Goal: Transaction & Acquisition: Purchase product/service

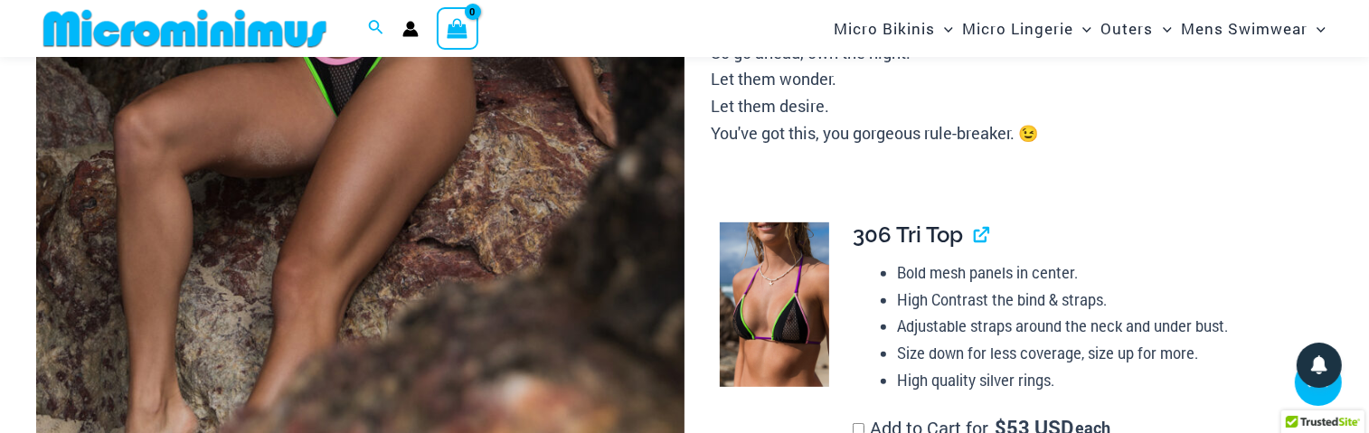
scroll to position [711, 0]
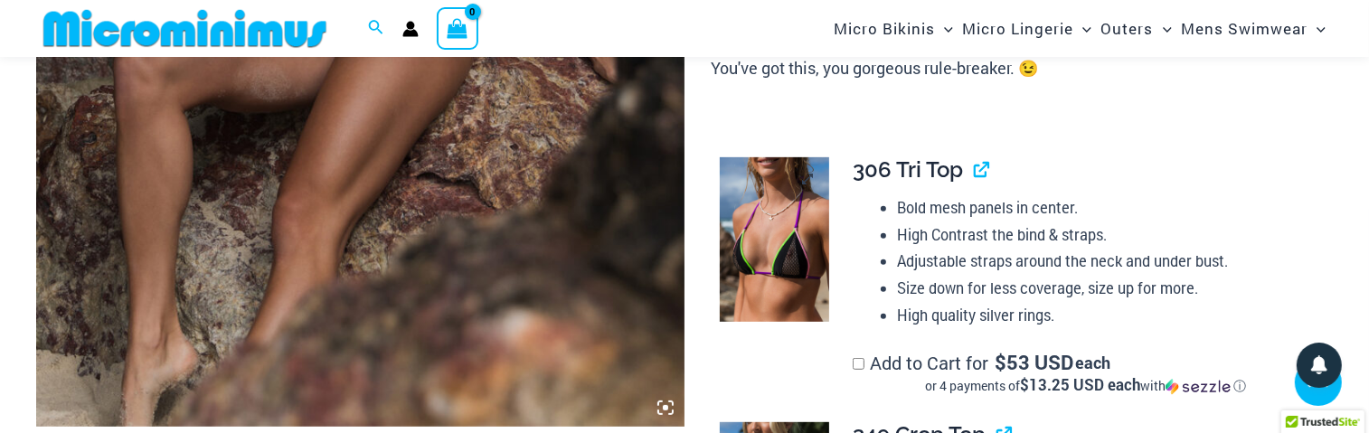
click at [779, 202] on img at bounding box center [774, 239] width 109 height 165
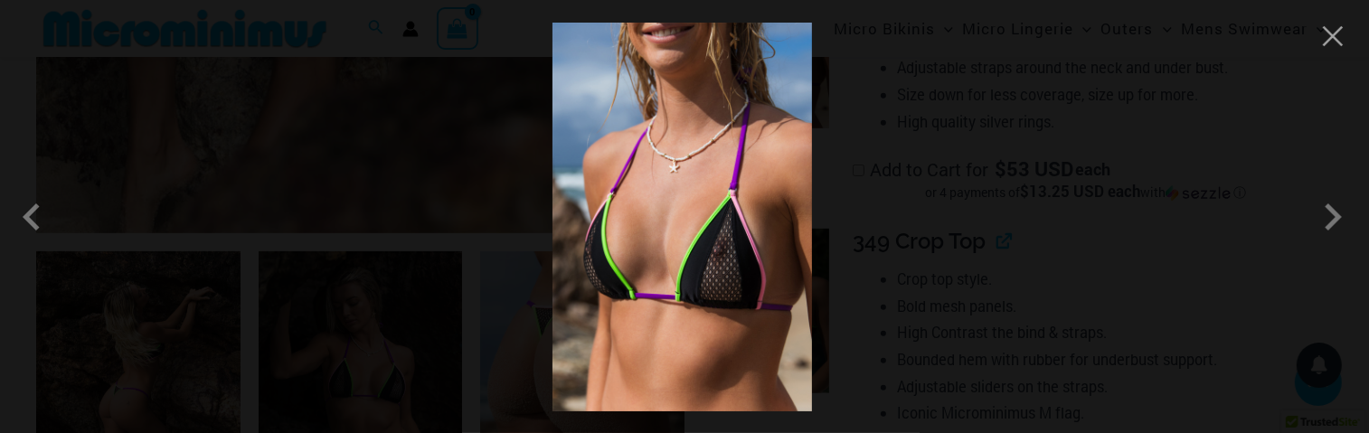
scroll to position [891, 0]
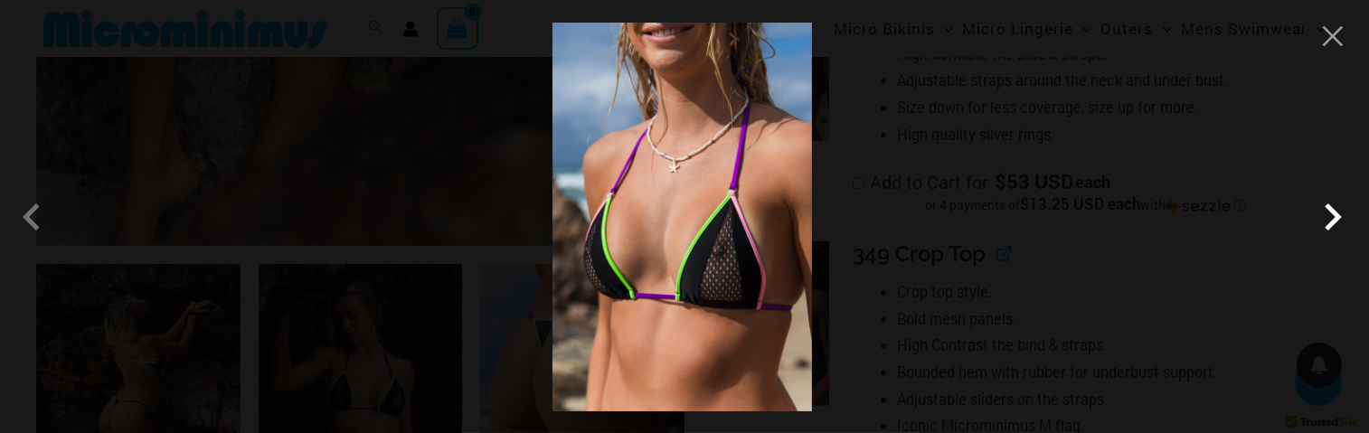
click at [1338, 215] on span at bounding box center [1332, 217] width 54 height 54
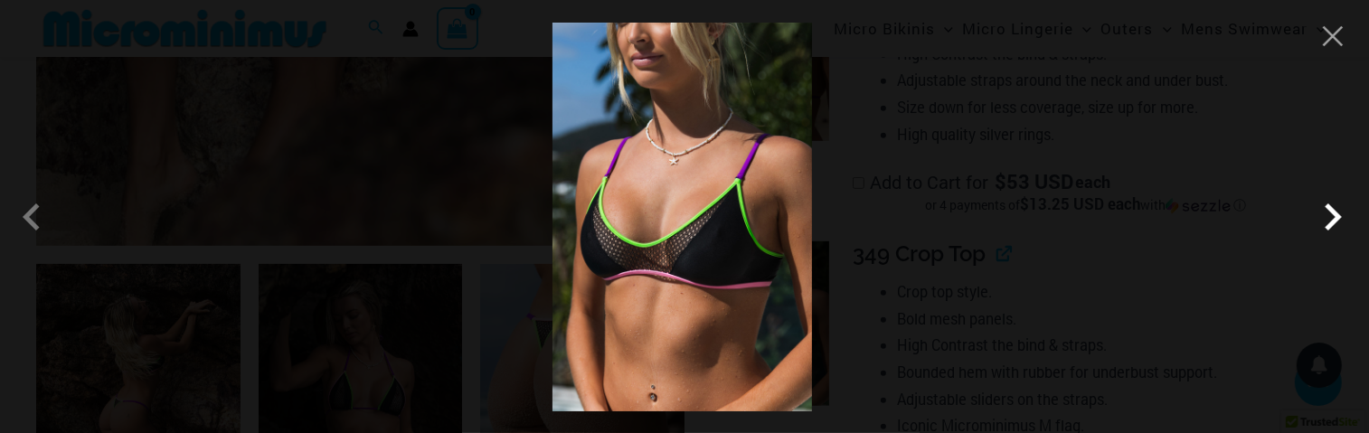
click at [1338, 215] on span at bounding box center [1332, 217] width 54 height 54
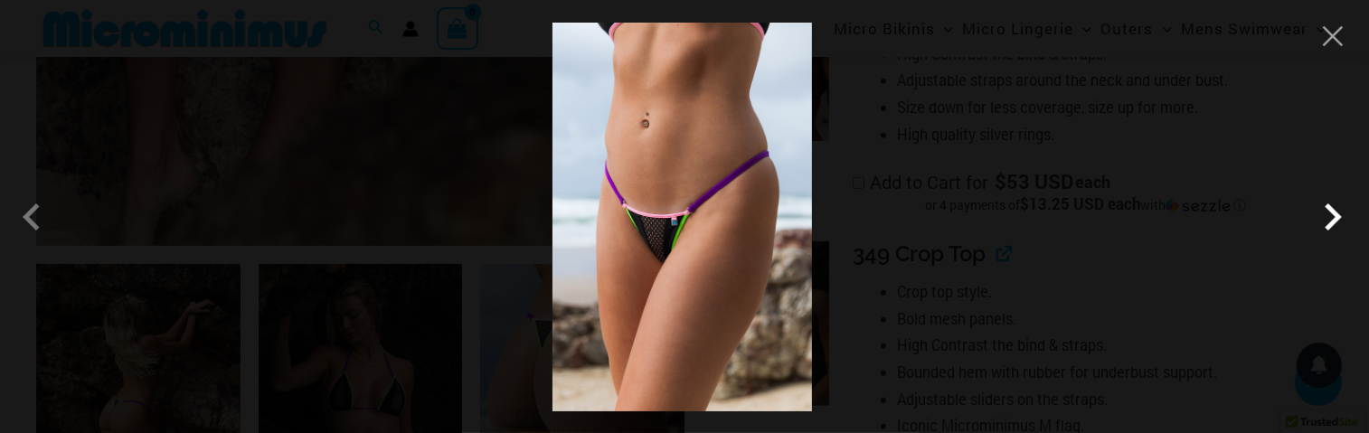
click at [1336, 217] on span at bounding box center [1332, 217] width 54 height 54
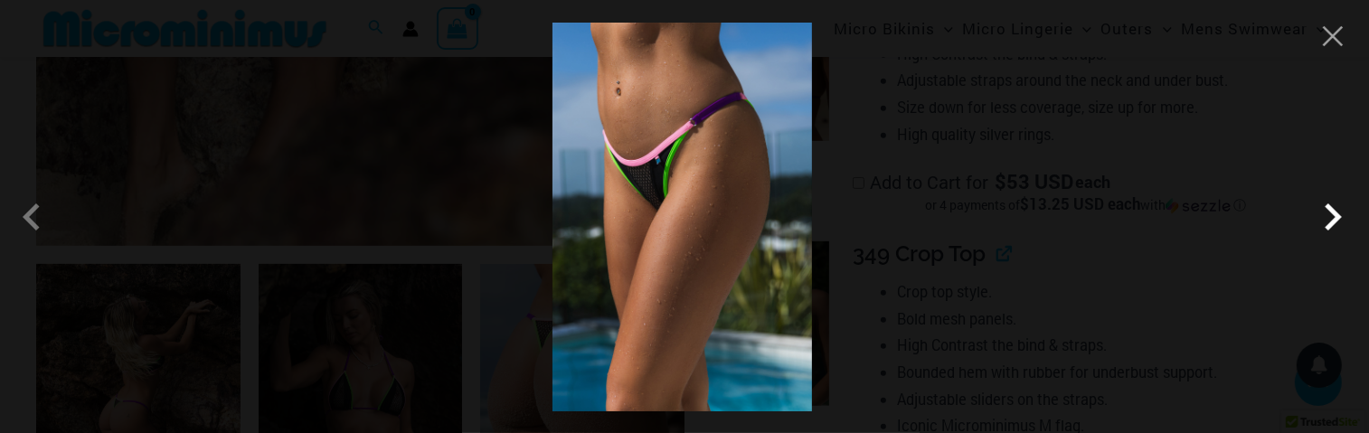
click at [1336, 217] on span at bounding box center [1332, 217] width 54 height 54
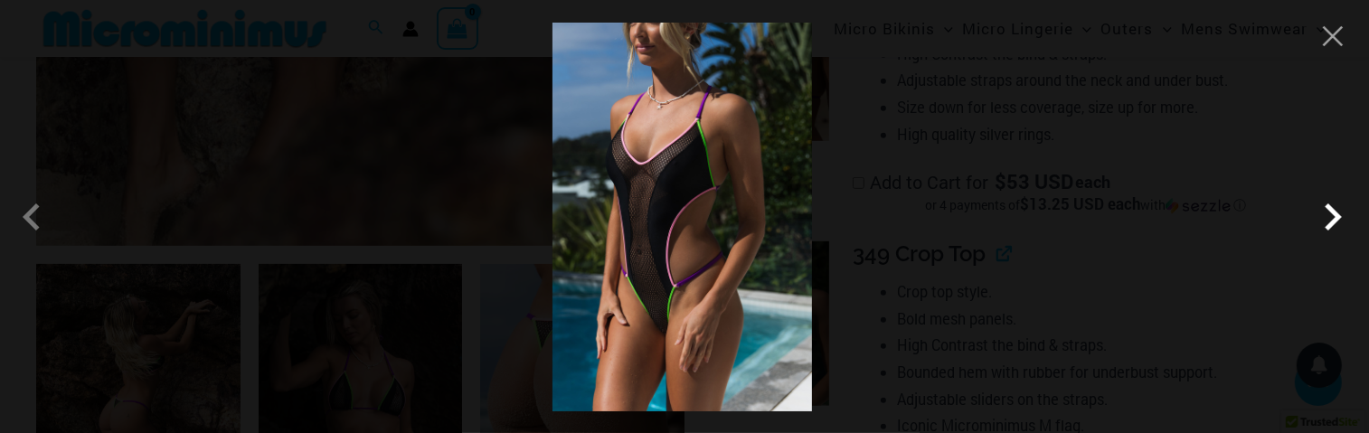
click at [1337, 212] on span at bounding box center [1332, 217] width 54 height 54
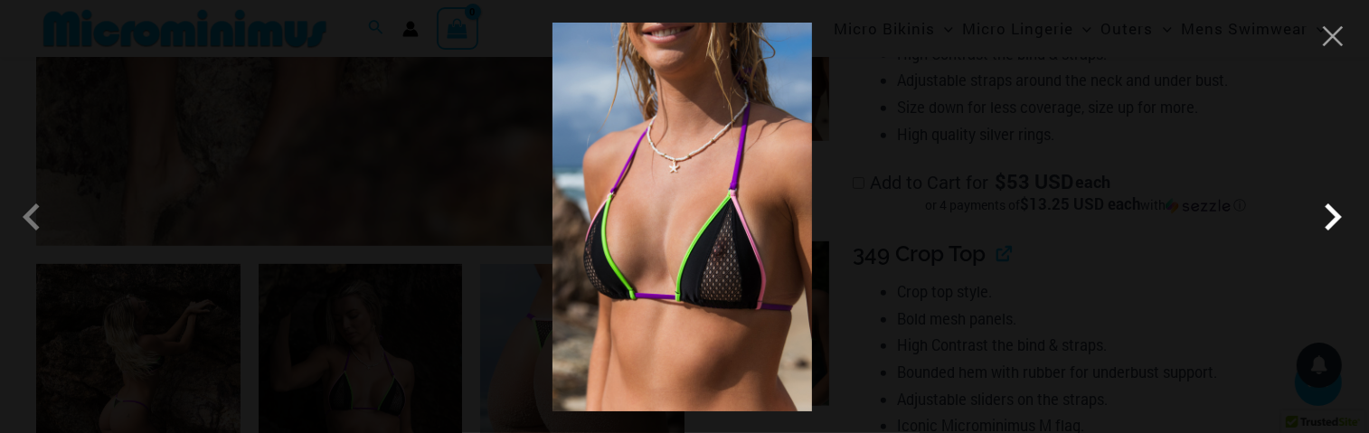
click at [1337, 212] on span at bounding box center [1332, 217] width 54 height 54
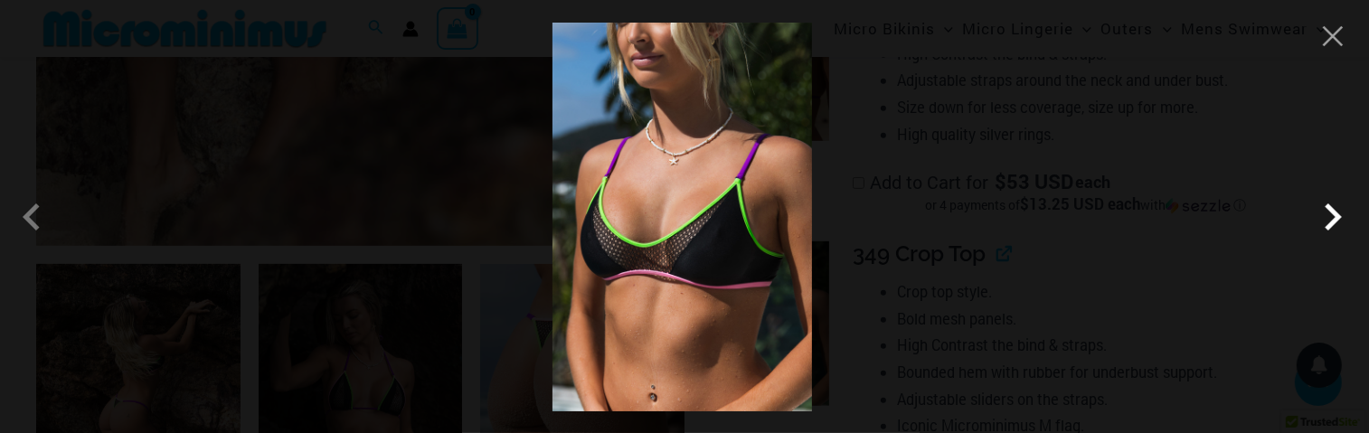
click at [1337, 212] on span at bounding box center [1332, 217] width 54 height 54
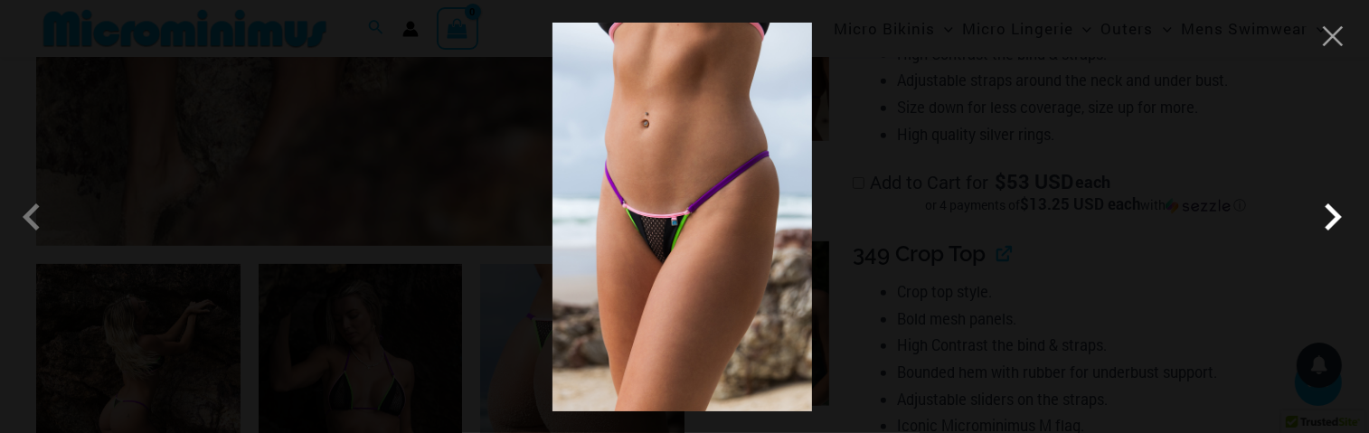
click at [1337, 212] on span at bounding box center [1332, 217] width 54 height 54
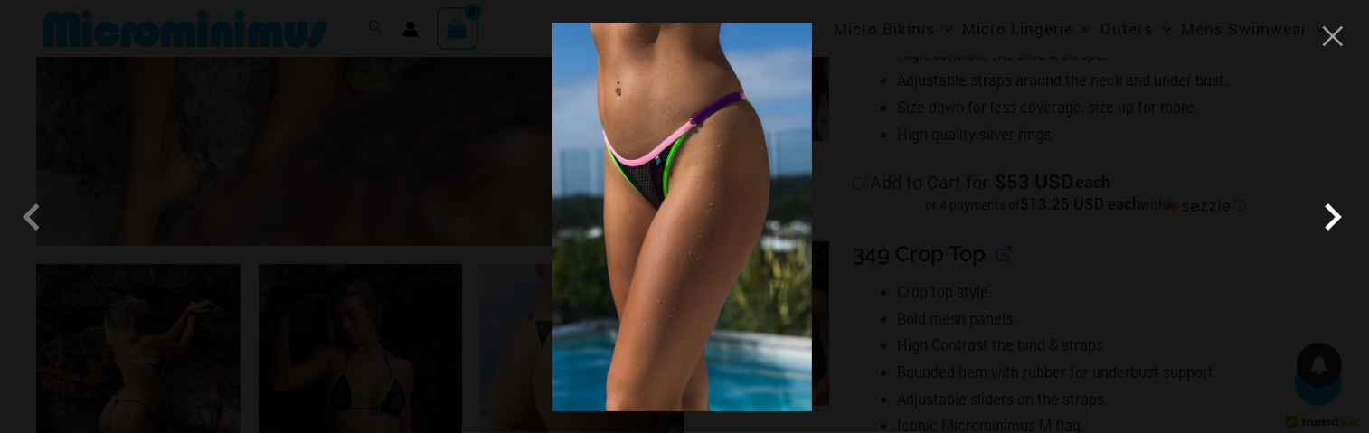
click at [1337, 212] on span at bounding box center [1332, 217] width 54 height 54
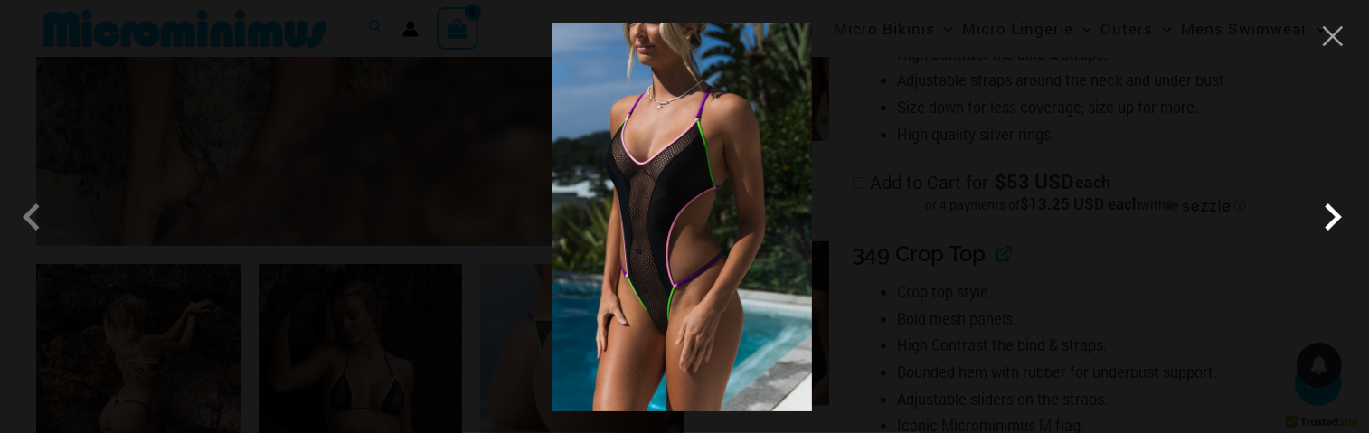
click at [1337, 212] on span at bounding box center [1332, 217] width 54 height 54
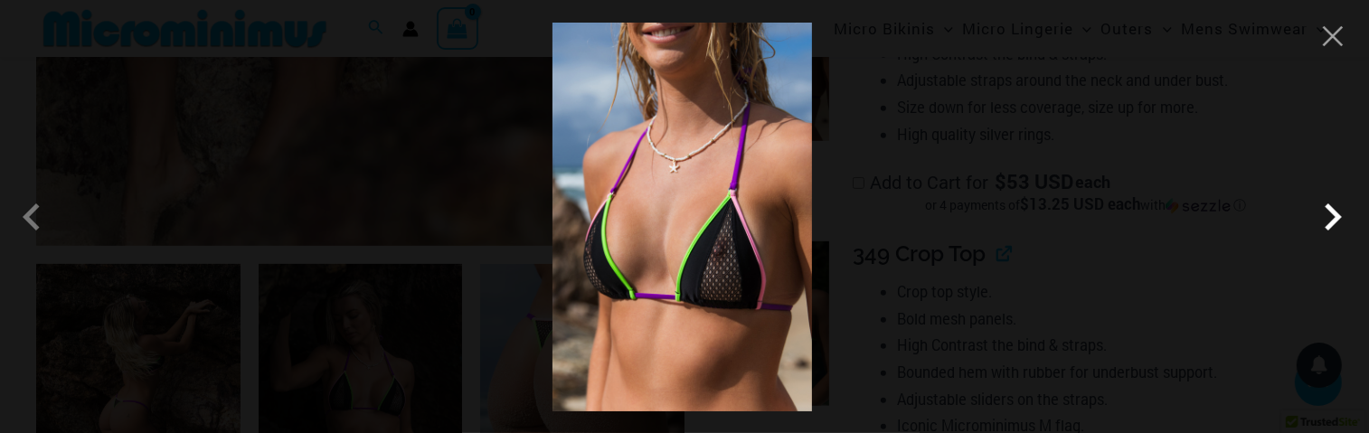
click at [1337, 212] on span at bounding box center [1332, 217] width 54 height 54
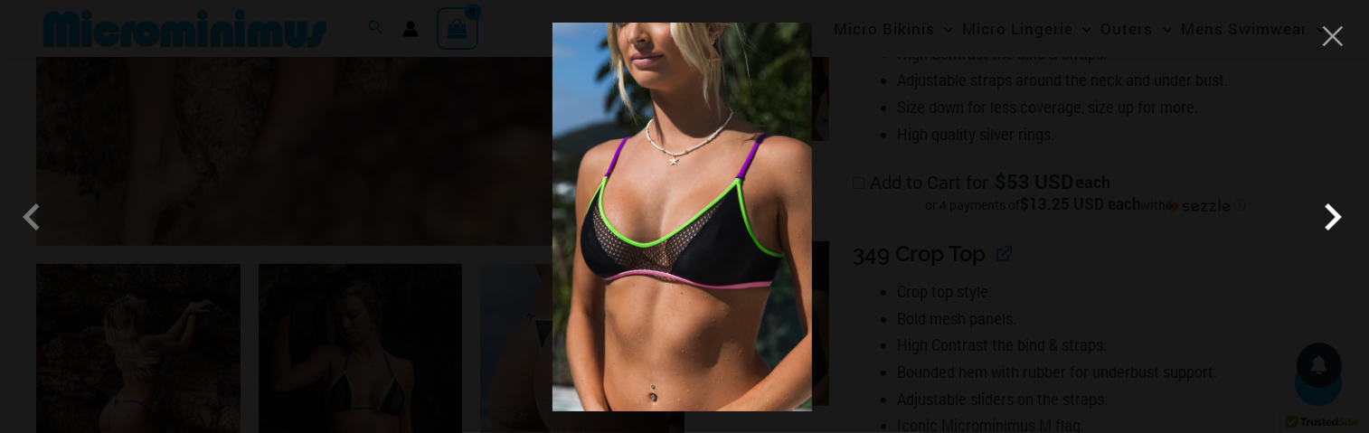
click at [1337, 212] on span at bounding box center [1332, 217] width 54 height 54
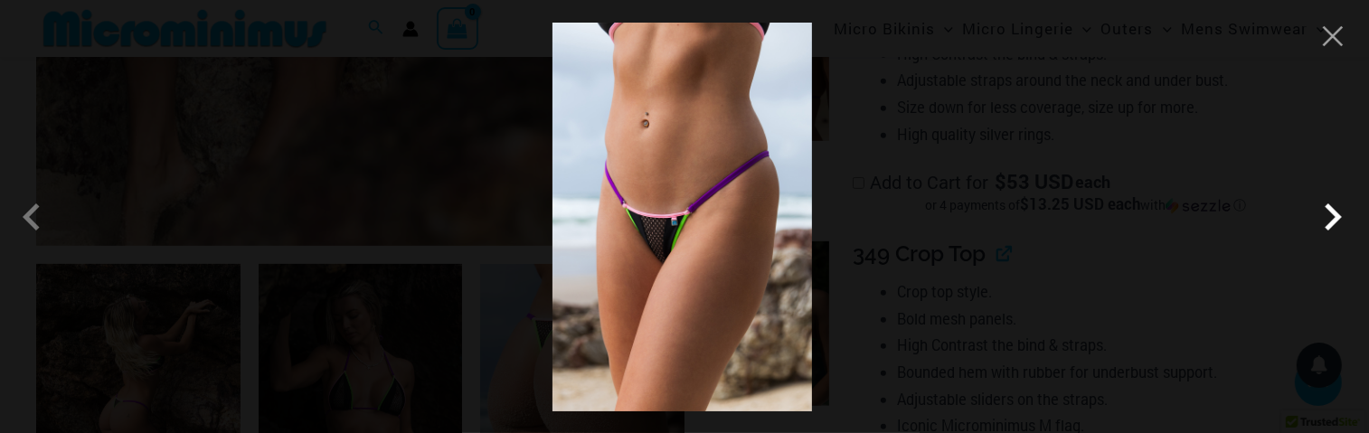
click at [1337, 212] on span at bounding box center [1332, 217] width 54 height 54
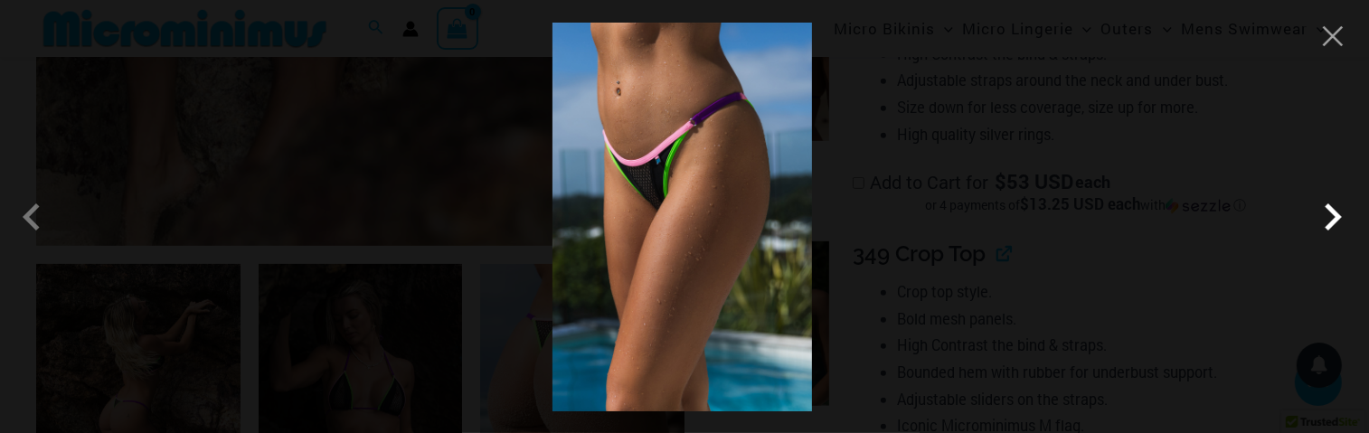
click at [1337, 212] on span at bounding box center [1332, 217] width 54 height 54
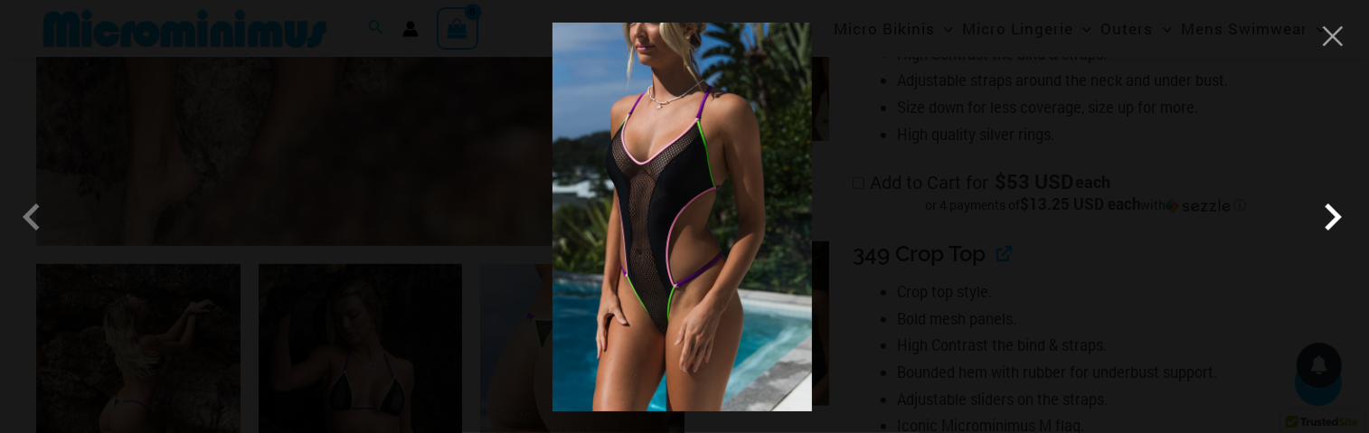
click at [1337, 212] on span at bounding box center [1332, 217] width 54 height 54
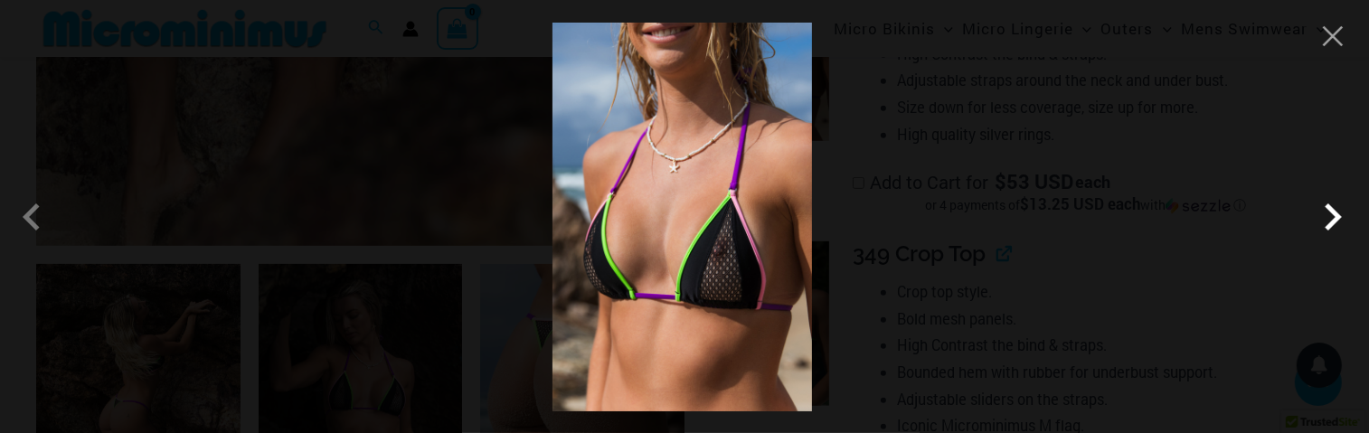
click at [1337, 212] on span at bounding box center [1332, 217] width 54 height 54
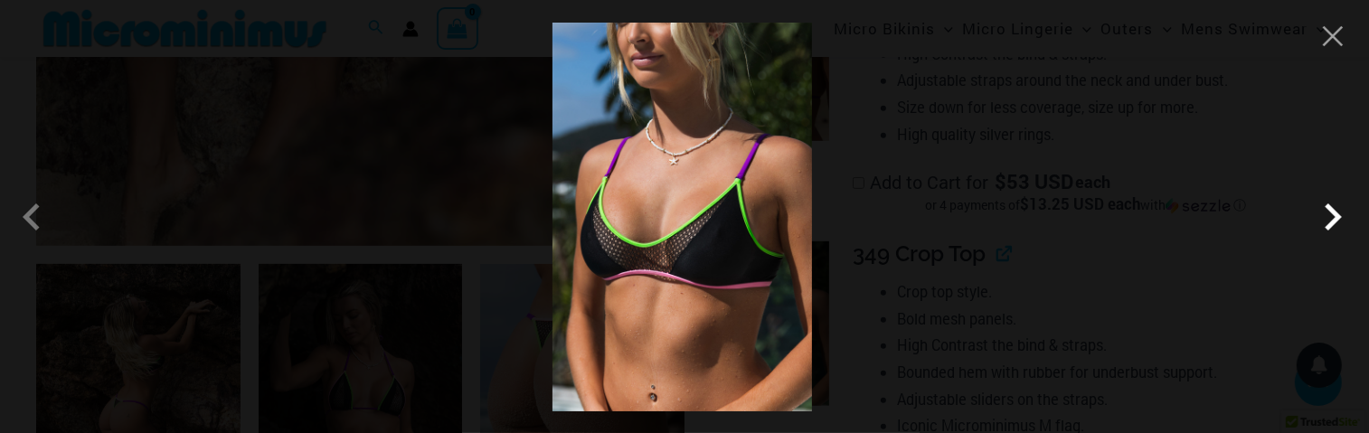
click at [1337, 212] on span at bounding box center [1332, 217] width 54 height 54
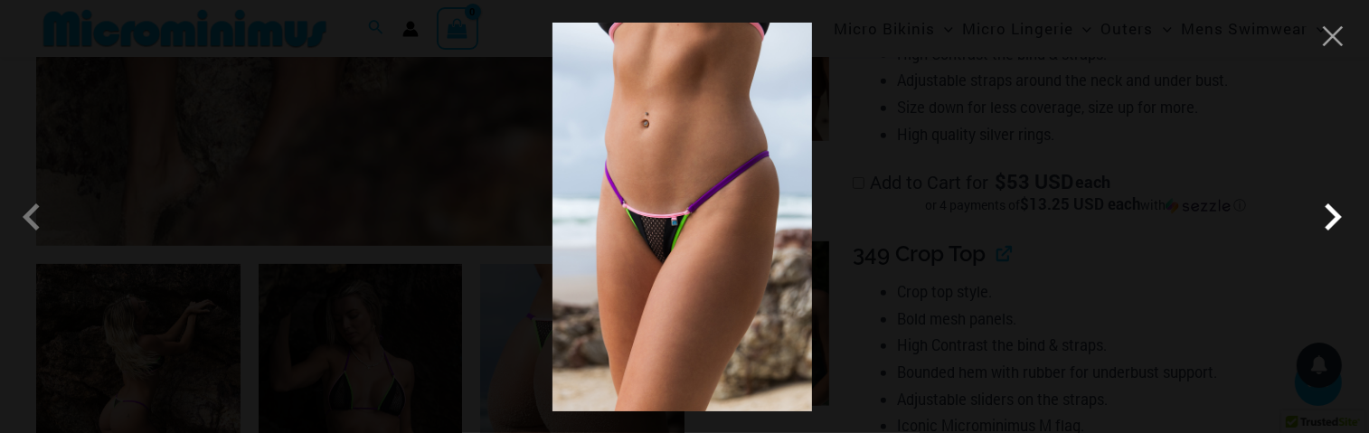
click at [1337, 212] on span at bounding box center [1332, 217] width 54 height 54
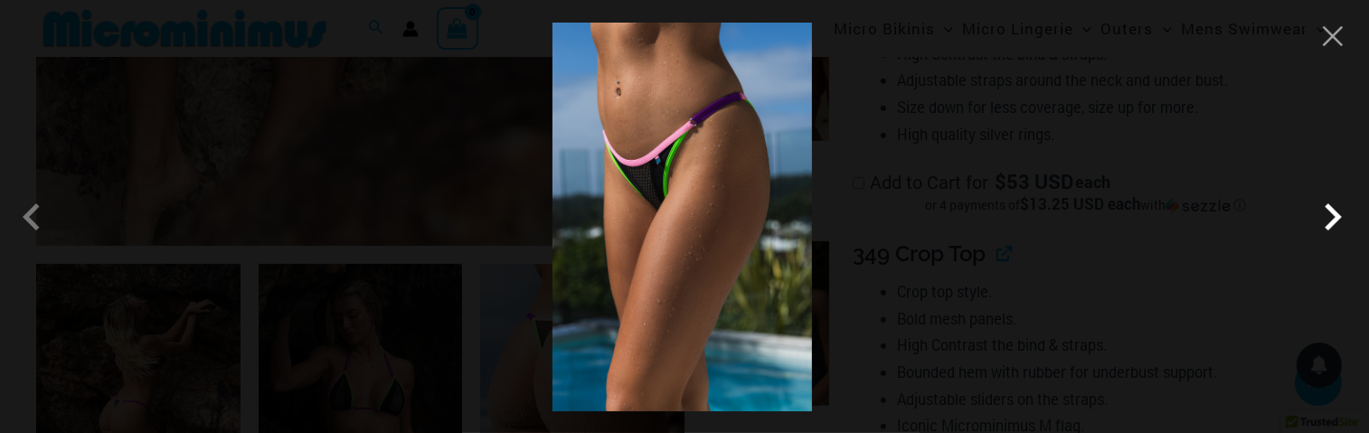
click at [1337, 212] on span at bounding box center [1332, 217] width 54 height 54
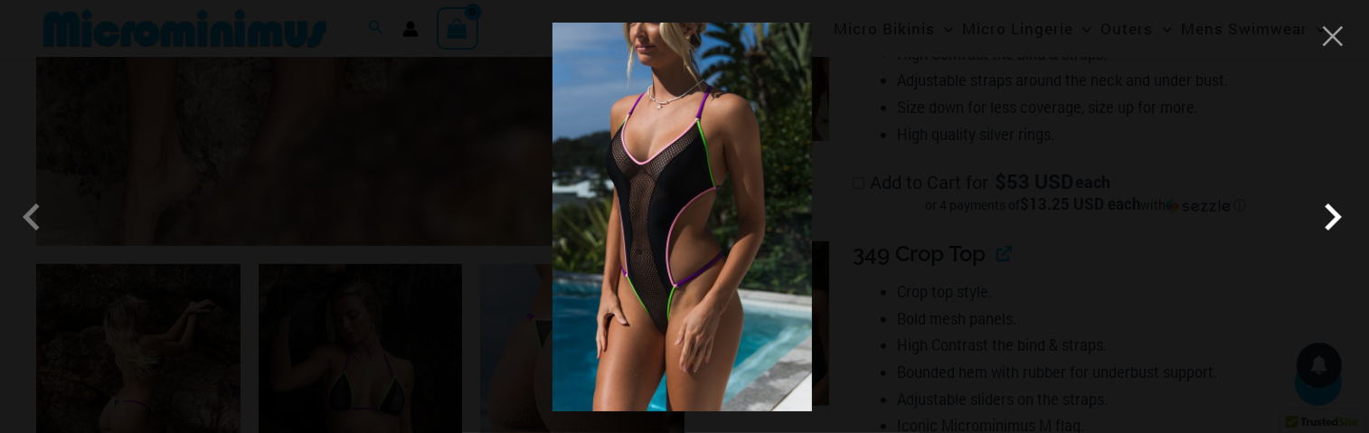
click at [1337, 212] on span at bounding box center [1332, 217] width 54 height 54
